Goal: Information Seeking & Learning: Learn about a topic

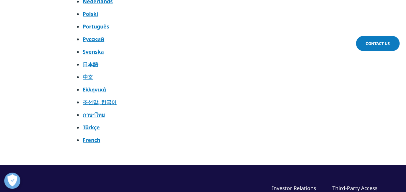
scroll to position [3380, 0]
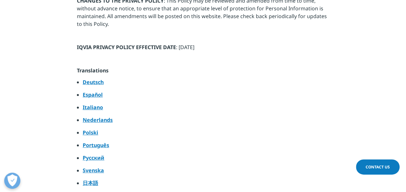
click at [92, 129] on strong "Polski" at bounding box center [91, 132] width 16 height 7
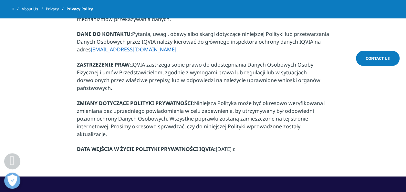
scroll to position [3337, 0]
